Goal: Transaction & Acquisition: Purchase product/service

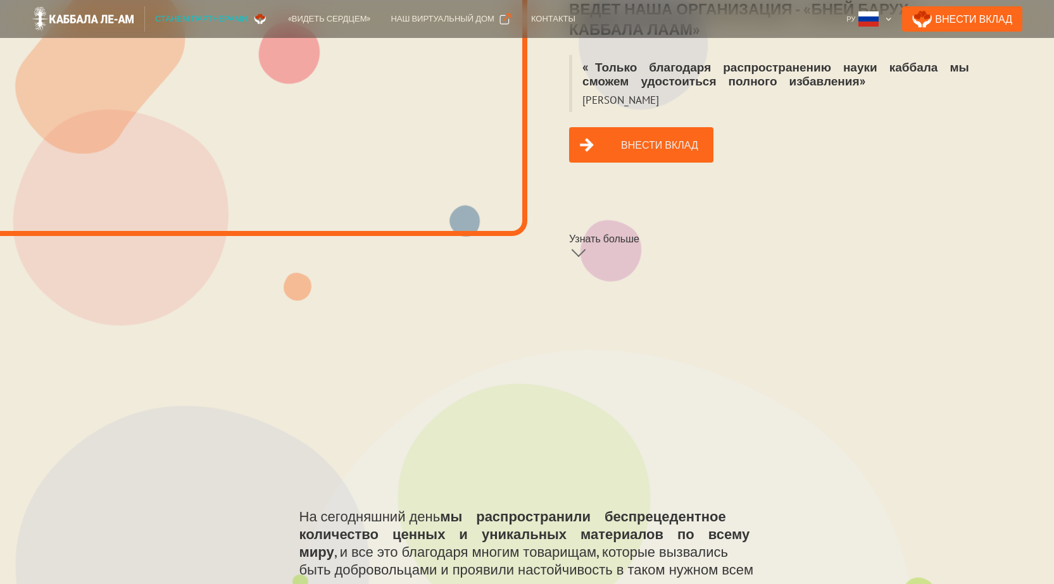
scroll to position [443, 0]
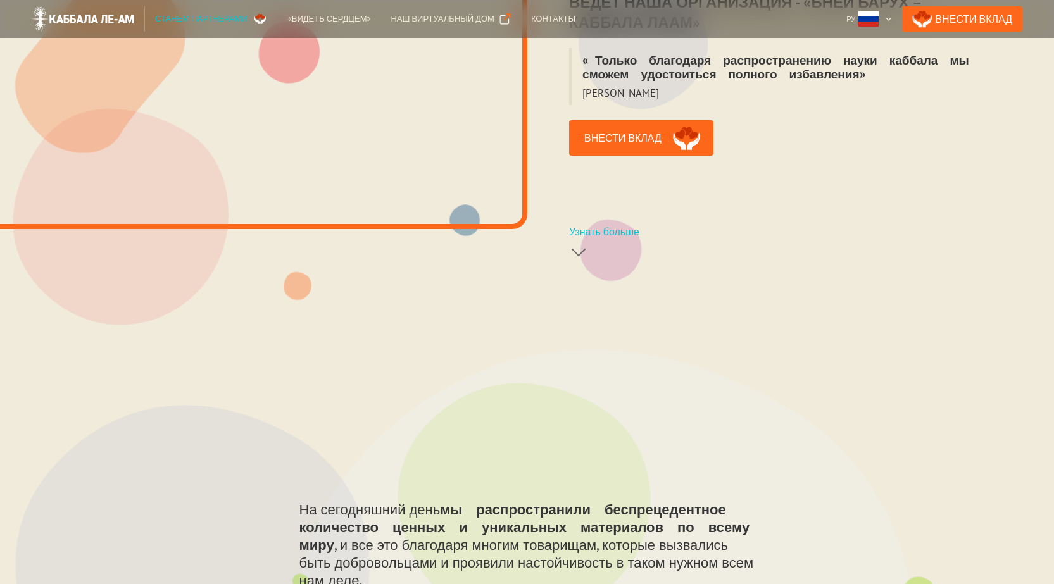
click at [582, 242] on div at bounding box center [578, 249] width 15 height 15
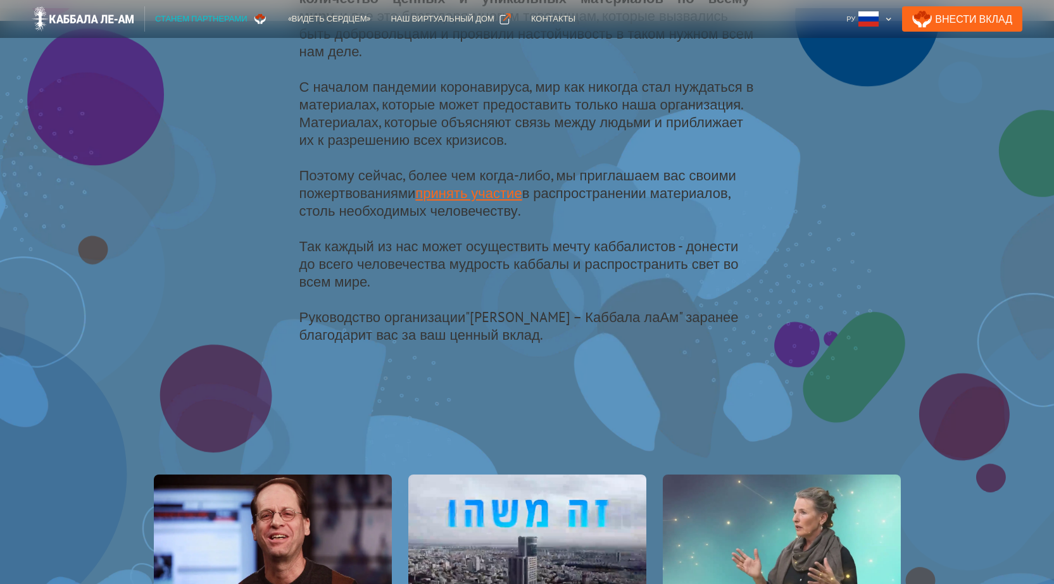
scroll to position [950, 0]
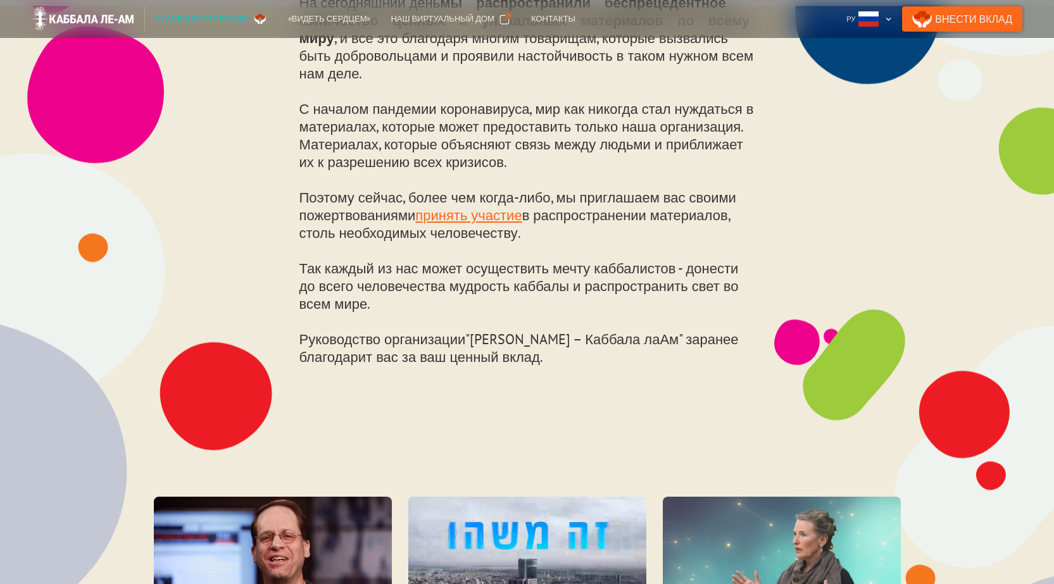
click at [987, 22] on link "Внести Вклад" at bounding box center [962, 18] width 120 height 25
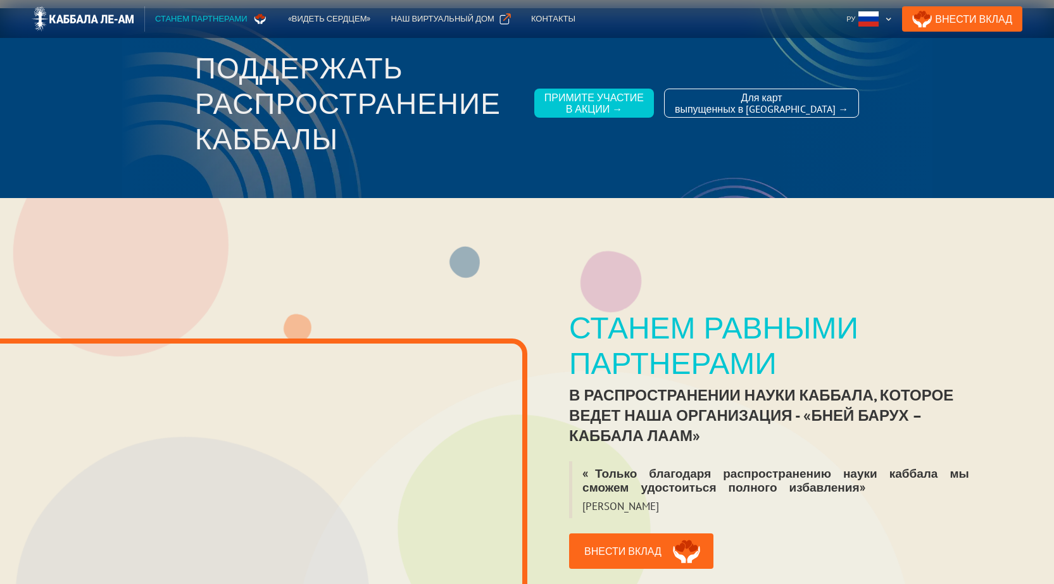
scroll to position [0, 0]
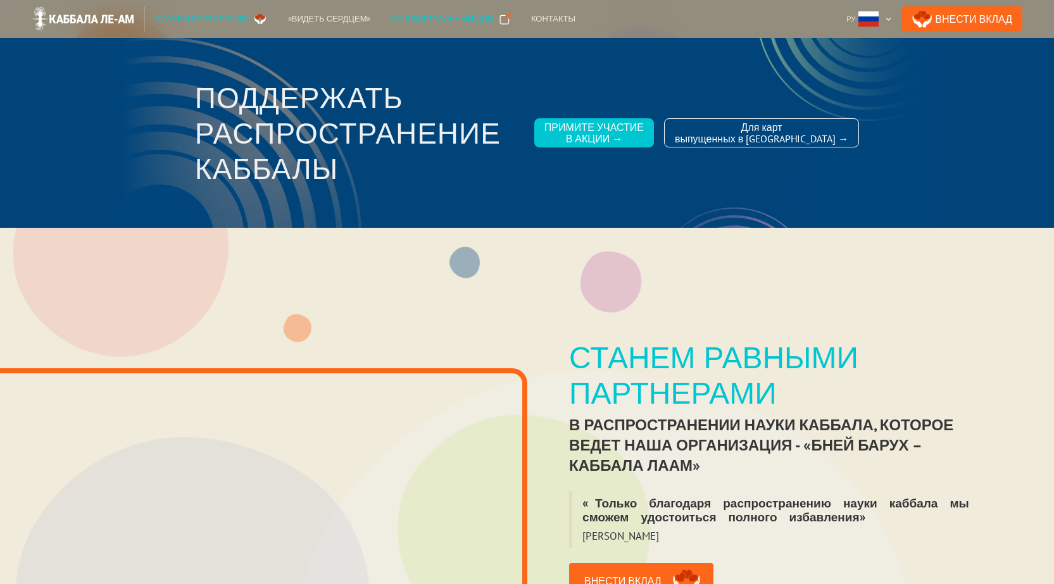
click at [423, 15] on div "Наш виртуальный дом" at bounding box center [441, 19] width 103 height 13
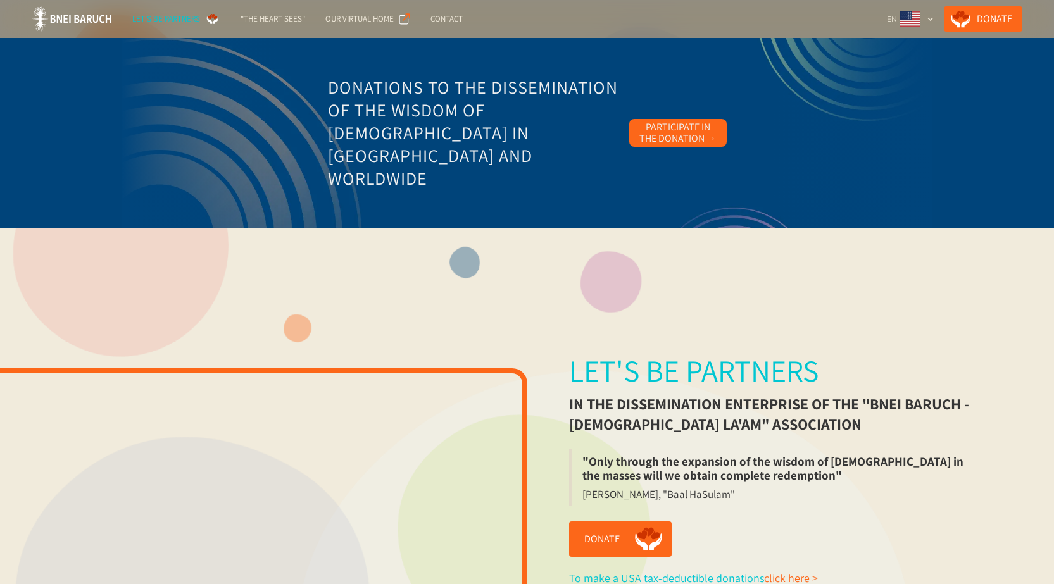
click at [701, 140] on div "Participate in the Donation →" at bounding box center [677, 133] width 77 height 23
